Goal: Task Accomplishment & Management: Use online tool/utility

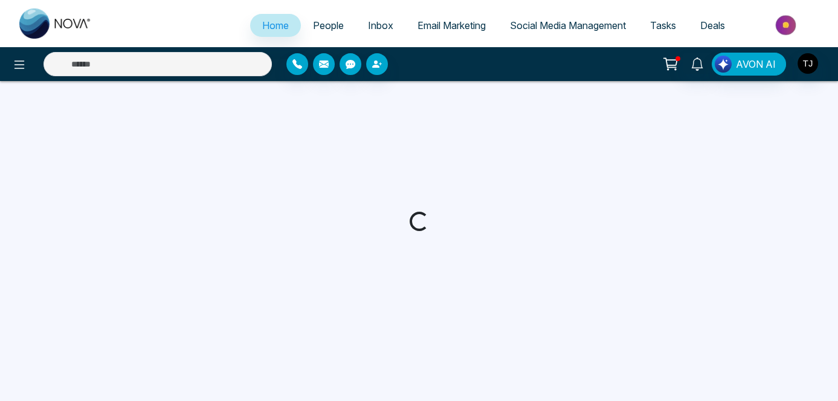
select select "*"
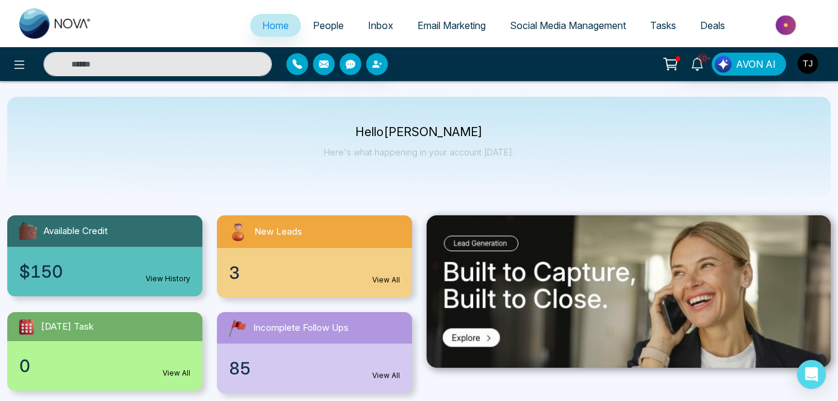
click at [603, 27] on span "Social Media Management" at bounding box center [568, 25] width 116 height 12
